Goal: Task Accomplishment & Management: Manage account settings

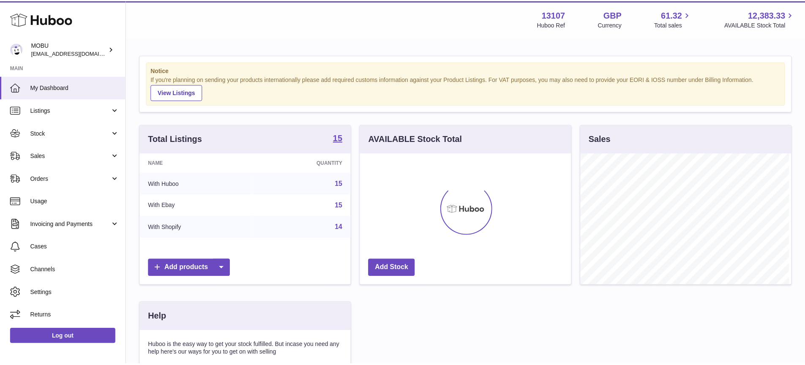
scroll to position [132, 213]
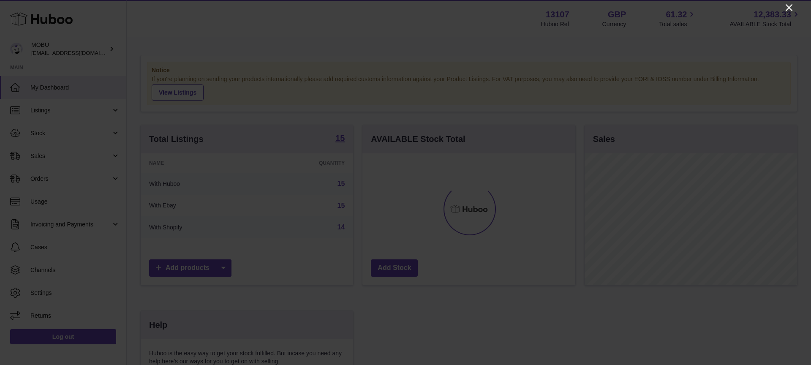
click at [789, 7] on icon "Close" at bounding box center [789, 7] width 7 height 7
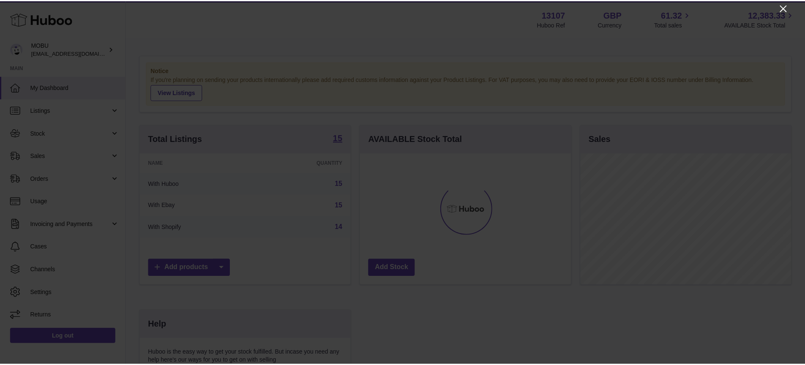
scroll to position [422495, 422416]
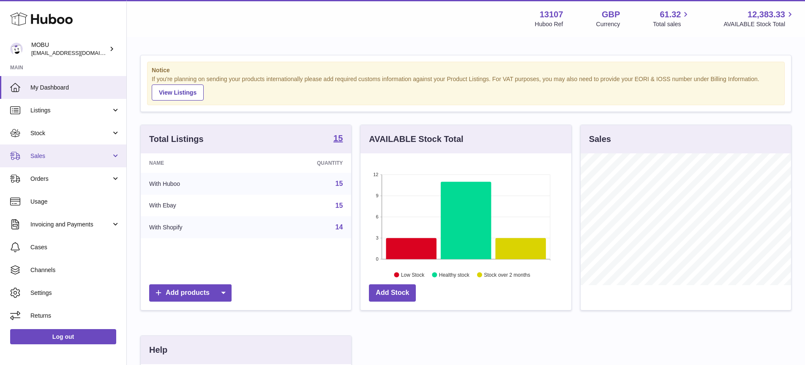
click at [92, 158] on span "Sales" at bounding box center [70, 156] width 81 height 8
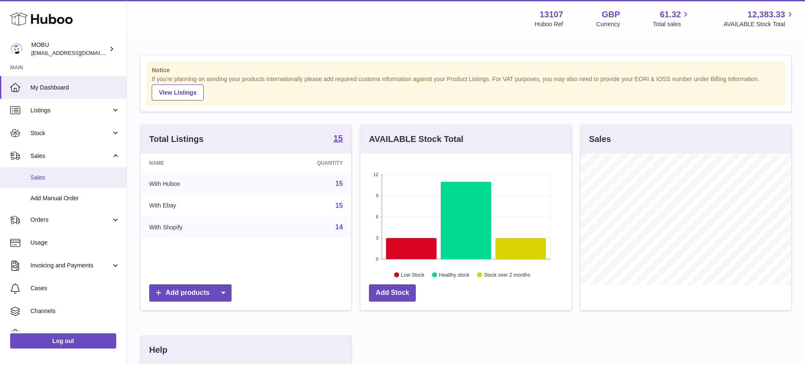
click at [84, 174] on span "Sales" at bounding box center [75, 178] width 90 height 8
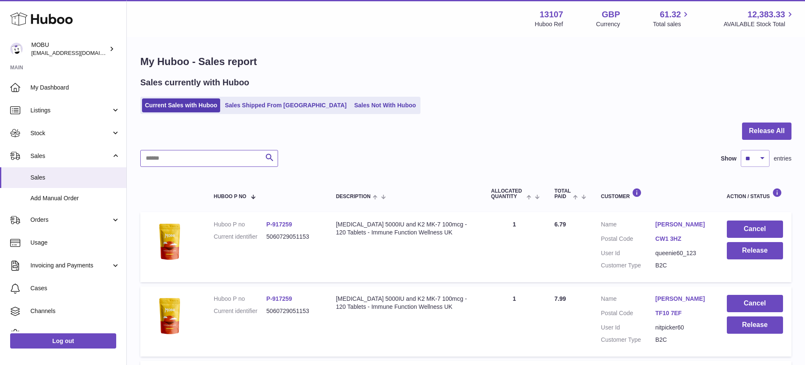
click at [197, 154] on input "text" at bounding box center [209, 158] width 138 height 17
paste input "**********"
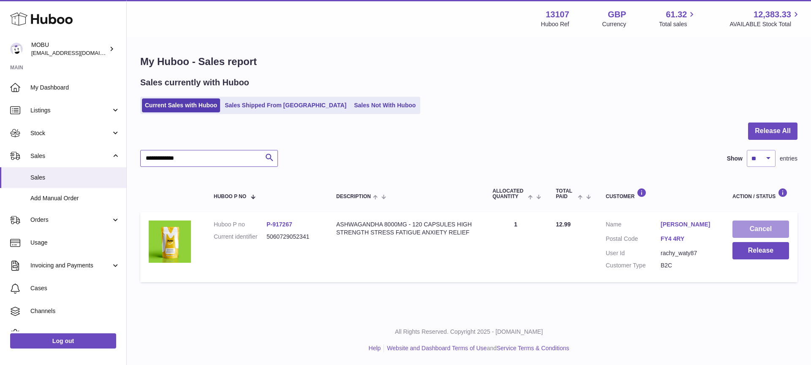
type input "**********"
click at [750, 228] on button "Cancel" at bounding box center [761, 229] width 57 height 17
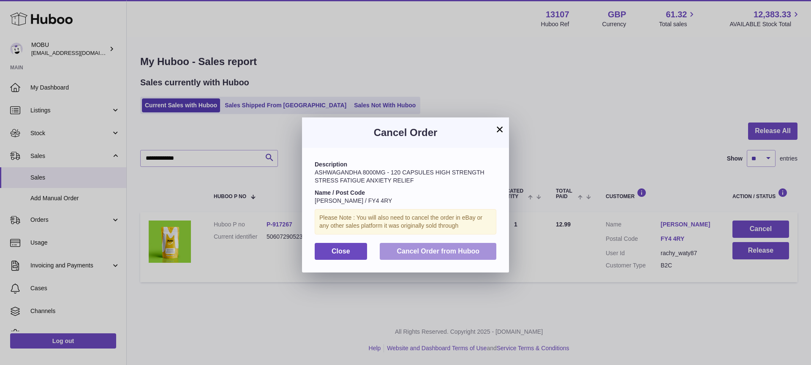
drag, startPoint x: 451, startPoint y: 245, endPoint x: 456, endPoint y: 245, distance: 5.5
click at [451, 245] on button "Cancel Order from Huboo" at bounding box center [438, 251] width 117 height 17
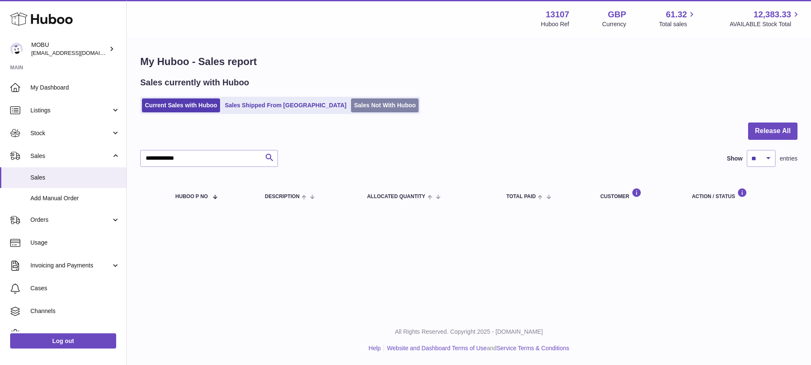
click at [351, 107] on link "Sales Not With Huboo" at bounding box center [385, 105] width 68 height 14
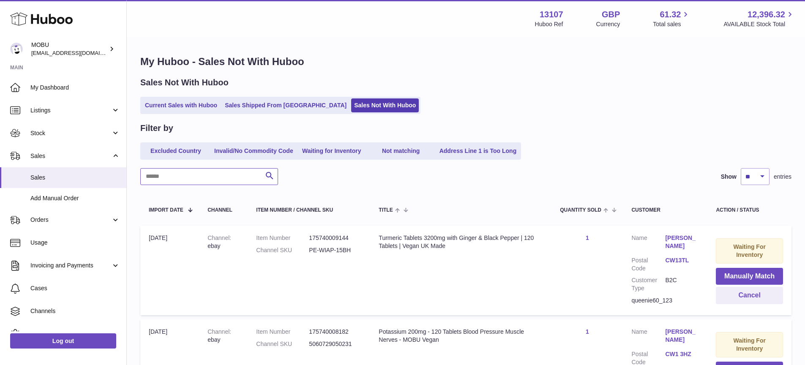
click at [216, 177] on input "text" at bounding box center [209, 176] width 138 height 17
type input "********"
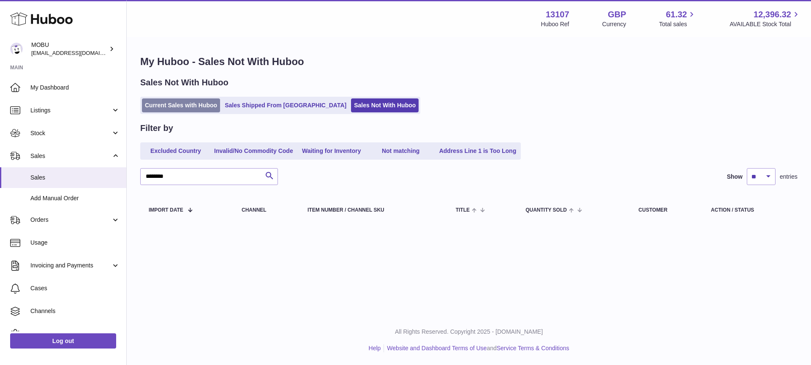
click at [182, 102] on link "Current Sales with Huboo" at bounding box center [181, 105] width 78 height 14
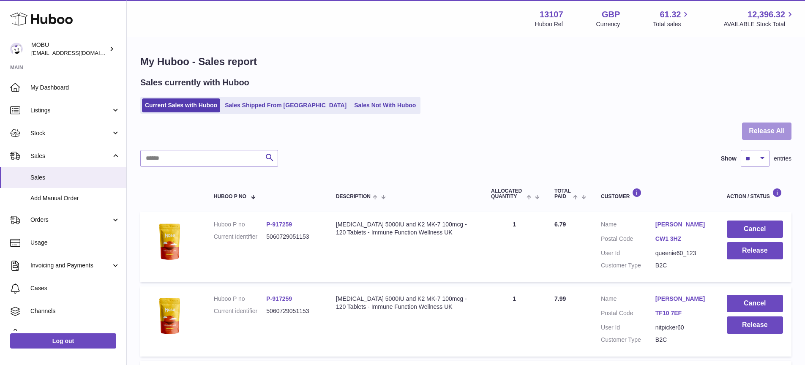
click at [760, 136] on button "Release All" at bounding box center [766, 131] width 49 height 17
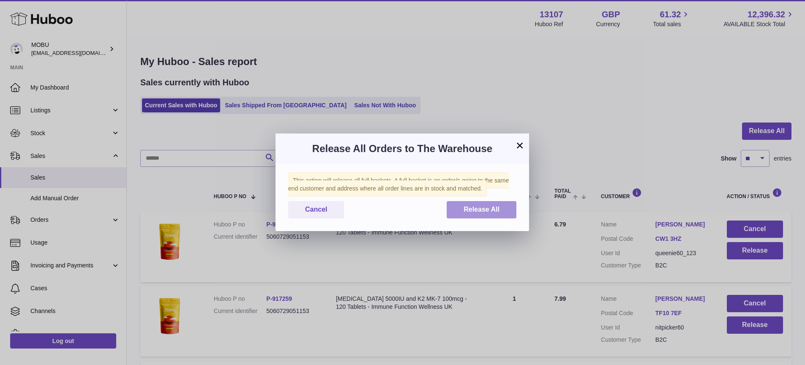
click at [468, 211] on span "Release All" at bounding box center [482, 209] width 36 height 7
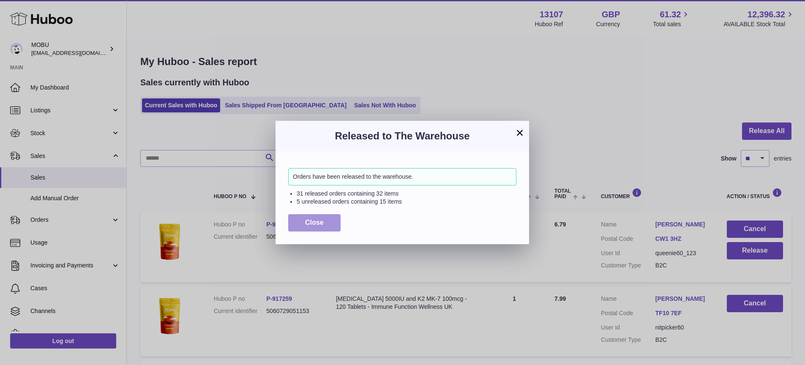
click at [308, 221] on span "Close" at bounding box center [314, 222] width 19 height 7
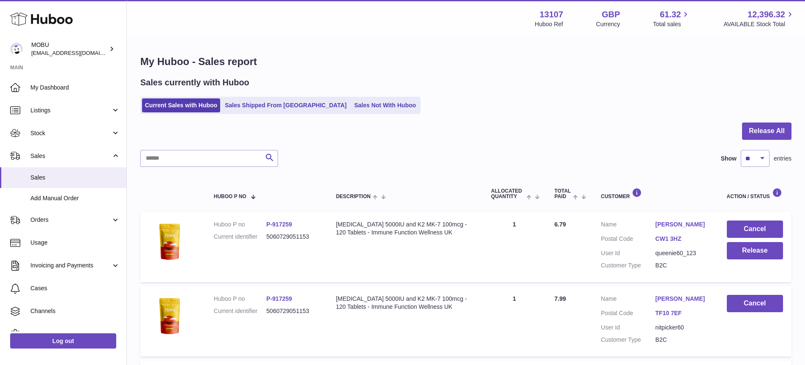
click at [734, 161] on label "Show" at bounding box center [729, 159] width 16 height 8
click at [741, 161] on select "** ** ** ***" at bounding box center [755, 158] width 29 height 17
click at [749, 160] on select "** ** ** ***" at bounding box center [755, 158] width 29 height 17
select select "***"
click at [741, 150] on select "** ** ** ***" at bounding box center [755, 158] width 29 height 17
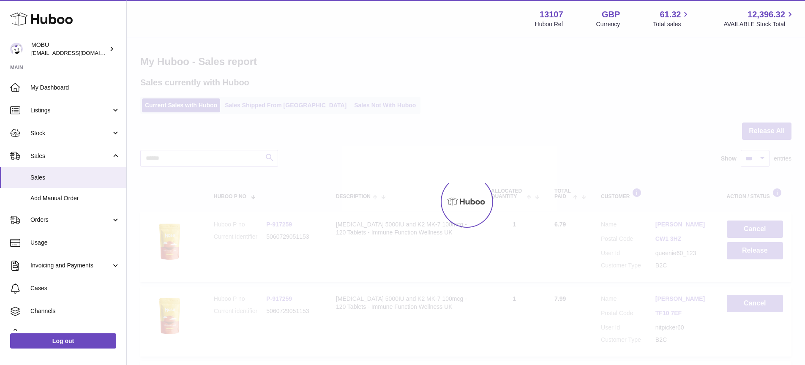
click at [580, 133] on div at bounding box center [466, 201] width 678 height 327
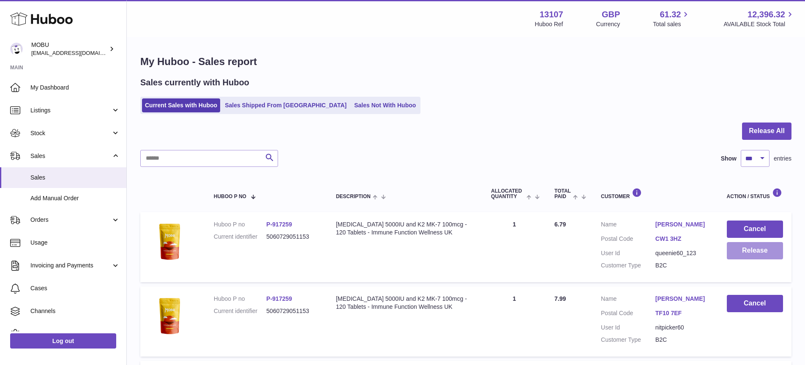
click at [740, 257] on button "Release" at bounding box center [755, 250] width 56 height 17
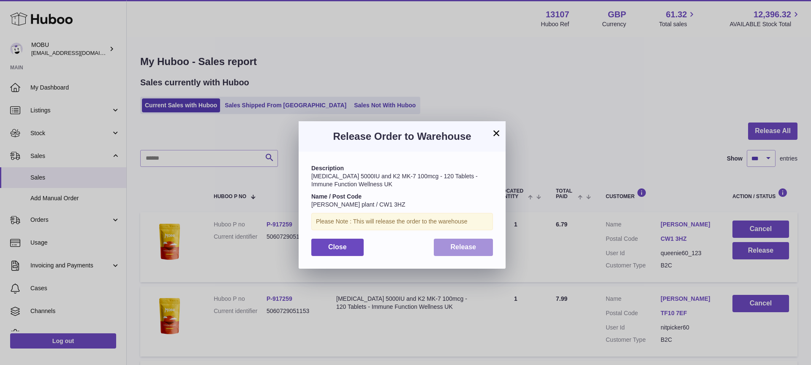
drag, startPoint x: 473, startPoint y: 254, endPoint x: 473, endPoint y: 244, distance: 10.1
click at [475, 254] on button "Release" at bounding box center [464, 247] width 60 height 17
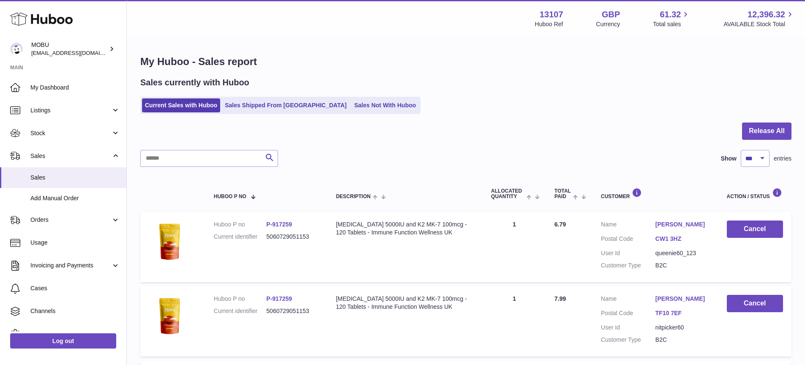
scroll to position [513, 0]
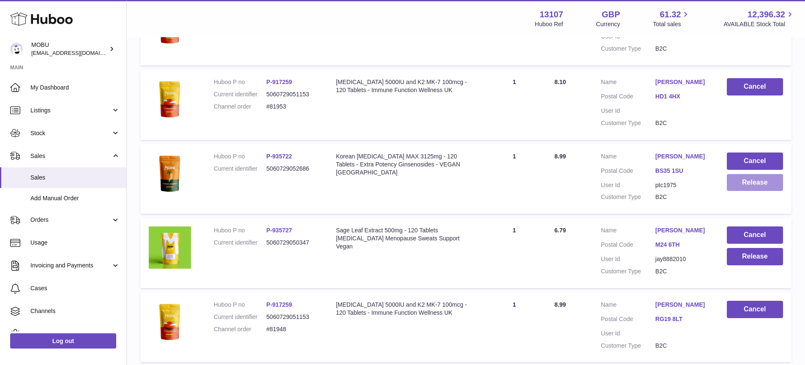
click at [759, 189] on button "Release" at bounding box center [755, 182] width 56 height 17
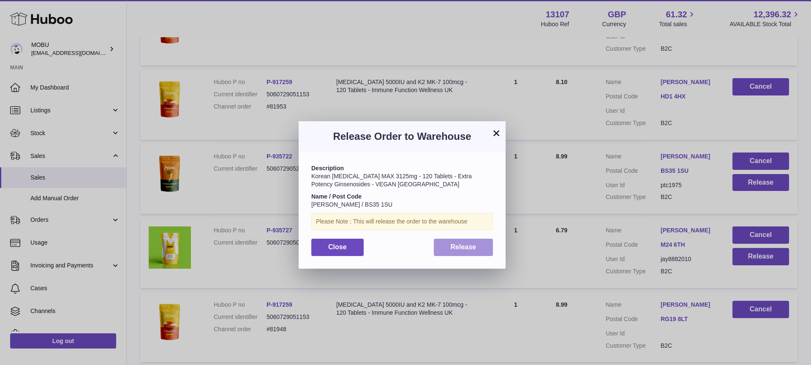
drag, startPoint x: 459, startPoint y: 257, endPoint x: 481, endPoint y: 255, distance: 22.1
click at [460, 257] on div "Description Korean [MEDICAL_DATA] MAX 3125mg - 120 Tablets - Extra Potency Gins…" at bounding box center [402, 210] width 207 height 117
drag, startPoint x: 486, startPoint y: 254, endPoint x: 490, endPoint y: 254, distance: 4.6
click at [486, 253] on button "Release" at bounding box center [464, 247] width 60 height 17
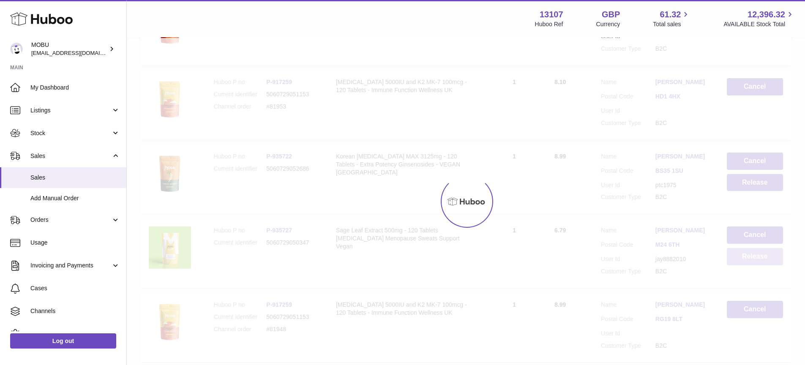
click at [754, 257] on button "Release" at bounding box center [755, 256] width 56 height 17
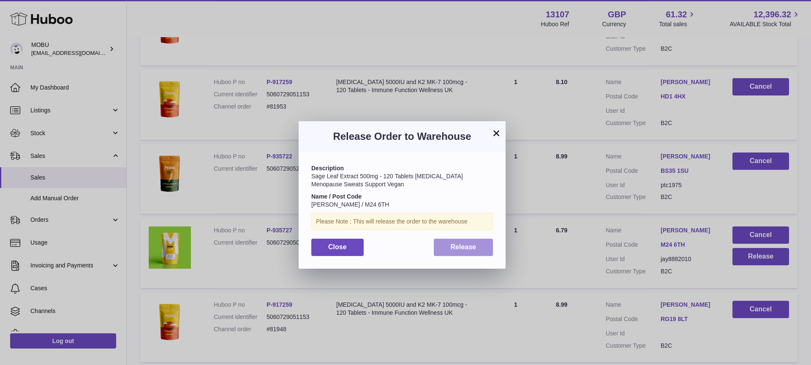
click at [482, 239] on button "Release" at bounding box center [464, 247] width 60 height 17
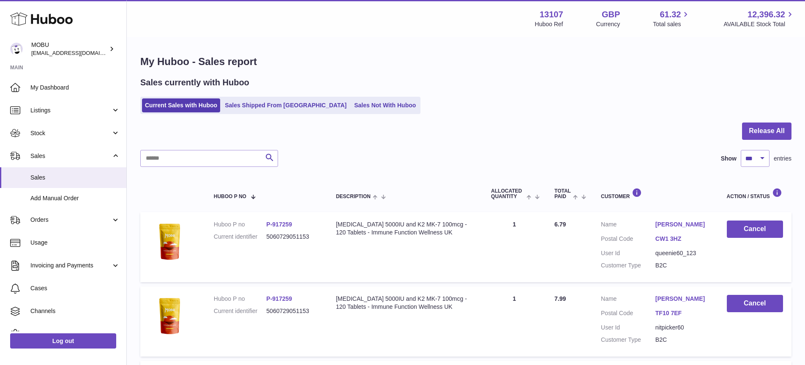
scroll to position [736, 0]
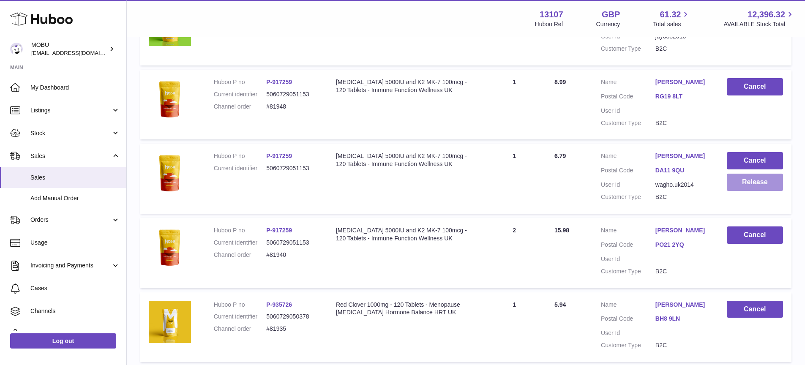
click at [746, 184] on button "Release" at bounding box center [755, 182] width 56 height 17
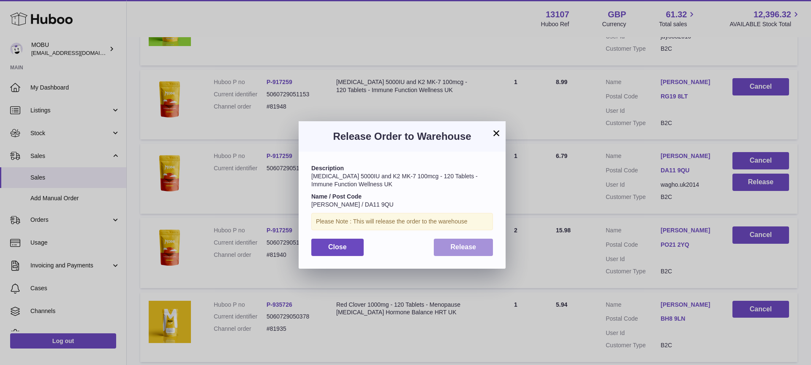
click at [463, 248] on span "Release" at bounding box center [464, 246] width 26 height 7
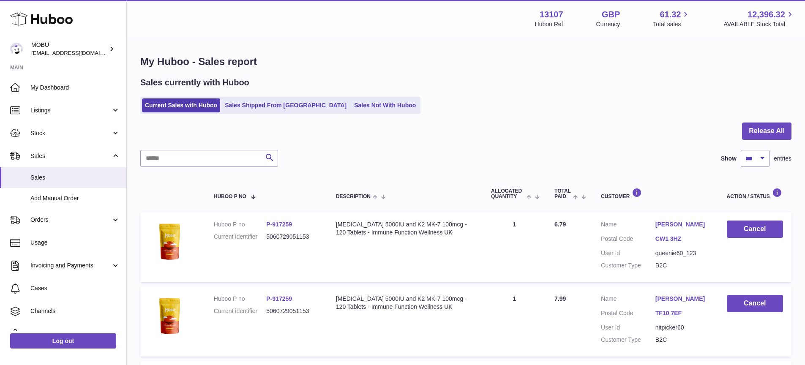
scroll to position [2162, 0]
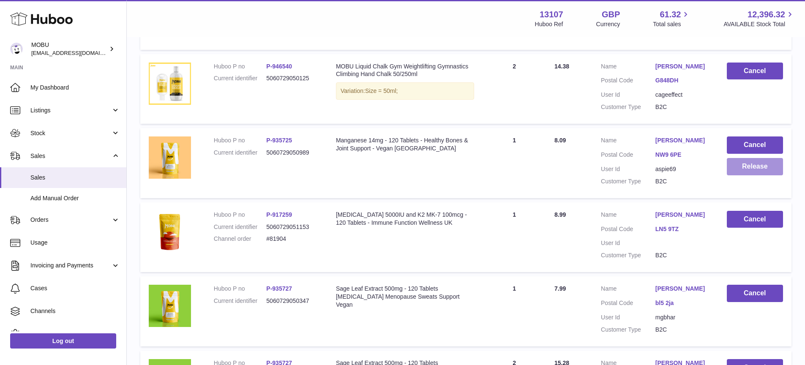
click at [748, 175] on button "Release" at bounding box center [755, 166] width 56 height 17
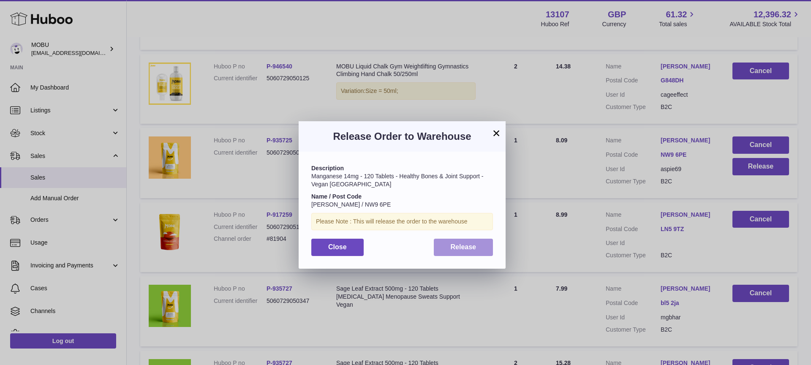
drag, startPoint x: 460, startPoint y: 251, endPoint x: 463, endPoint y: 185, distance: 66.4
click at [460, 251] on button "Release" at bounding box center [464, 247] width 60 height 17
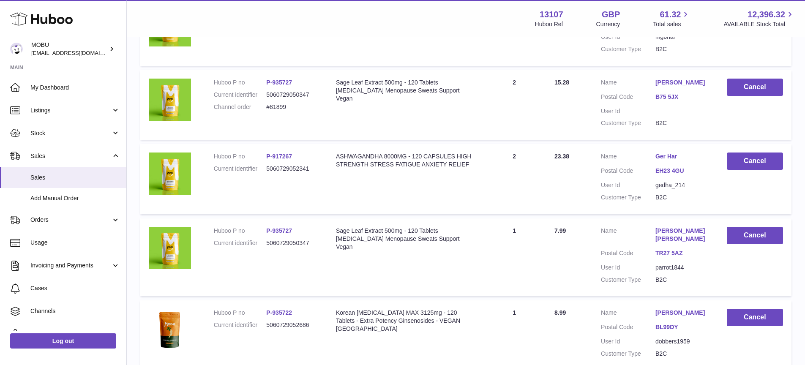
scroll to position [3281, 0]
